Goal: Navigation & Orientation: Find specific page/section

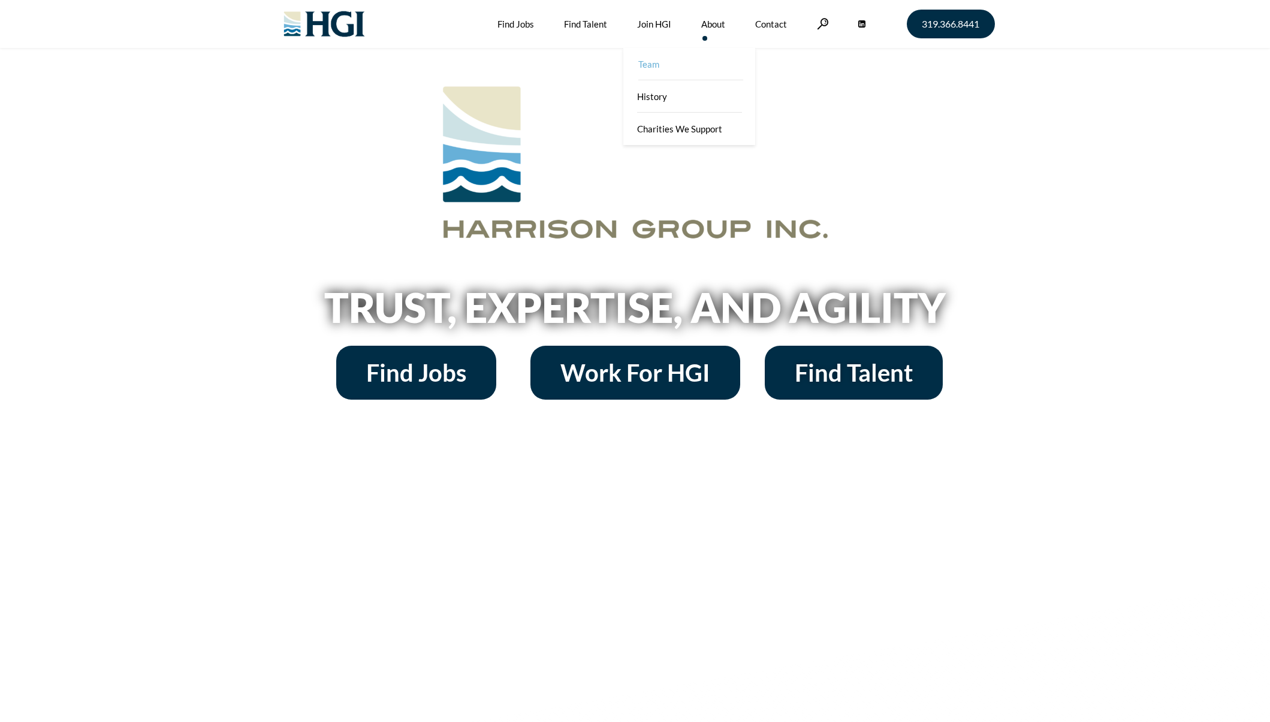
click at [641, 63] on link "Team" at bounding box center [690, 64] width 132 height 32
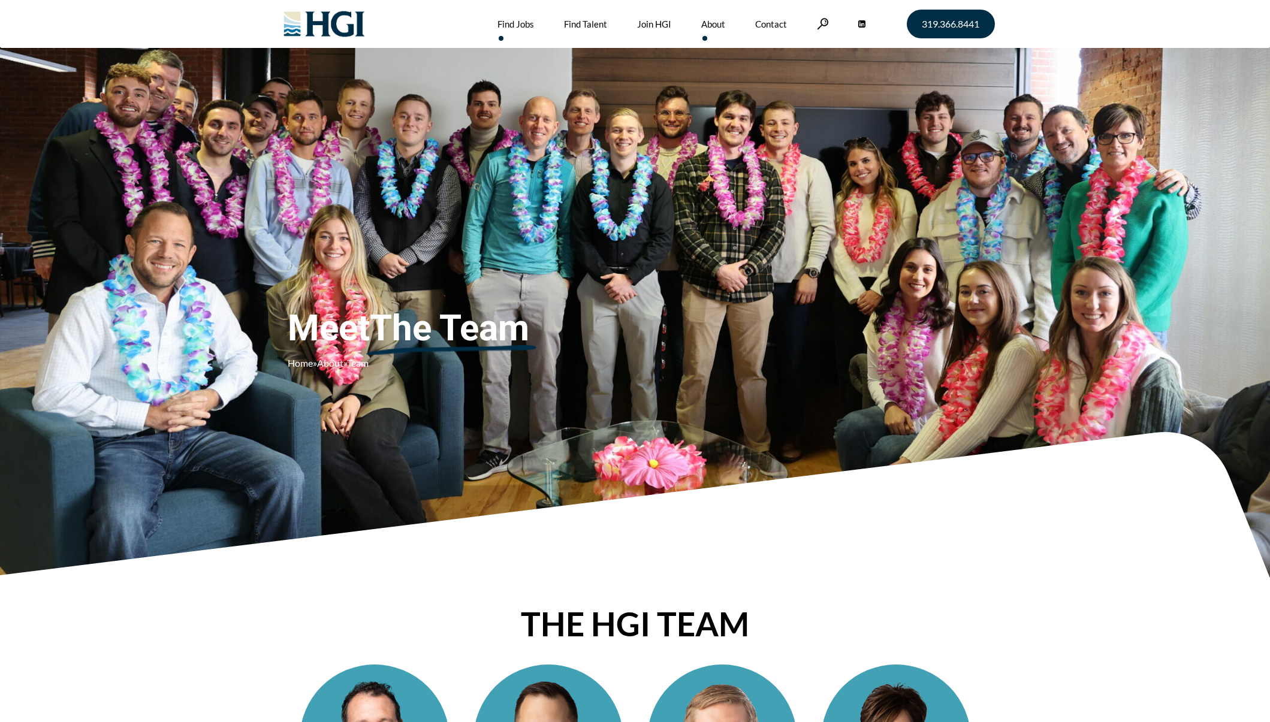
click at [510, 20] on link "Find Jobs" at bounding box center [515, 24] width 37 height 48
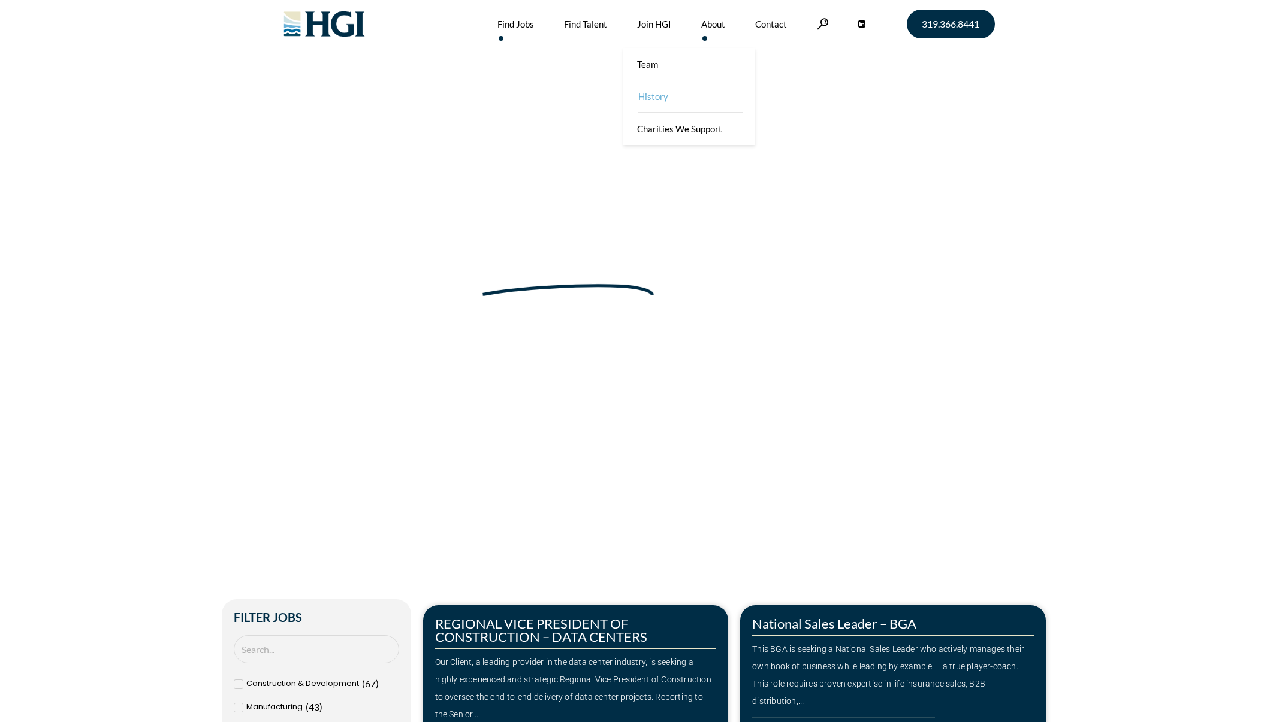
click at [658, 96] on link "History" at bounding box center [690, 96] width 132 height 32
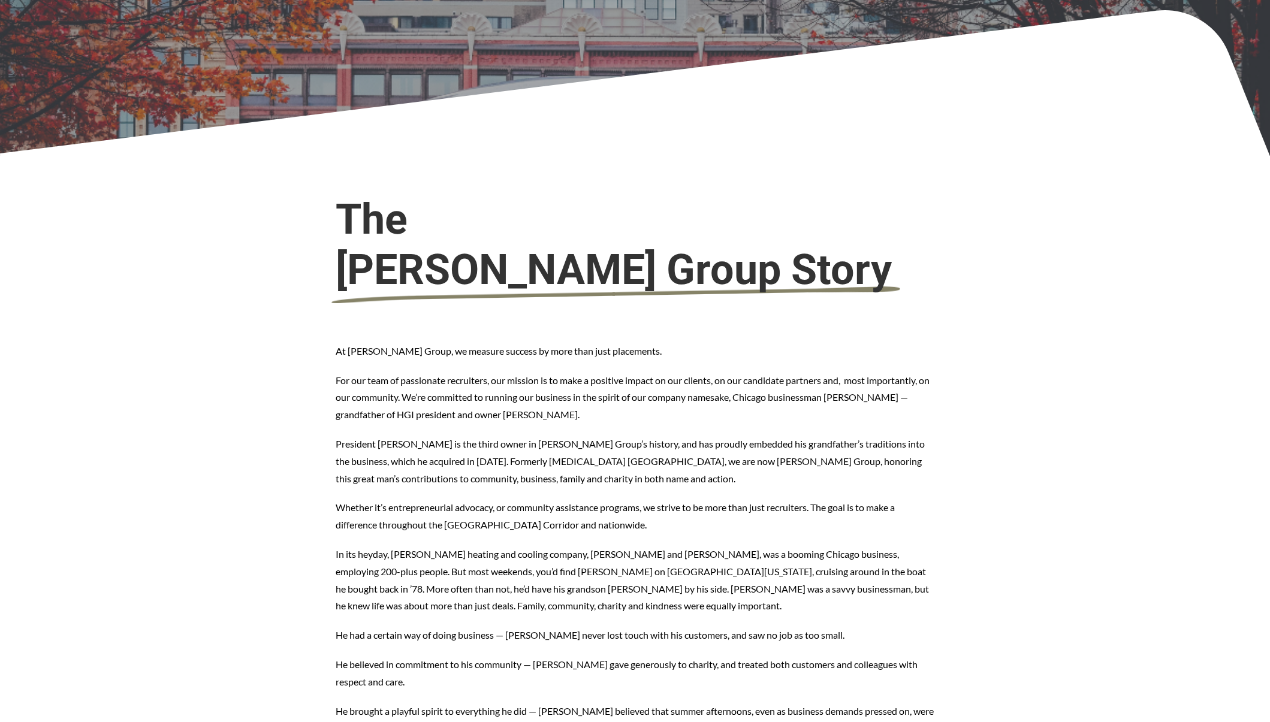
scroll to position [265, 0]
